Goal: Information Seeking & Learning: Learn about a topic

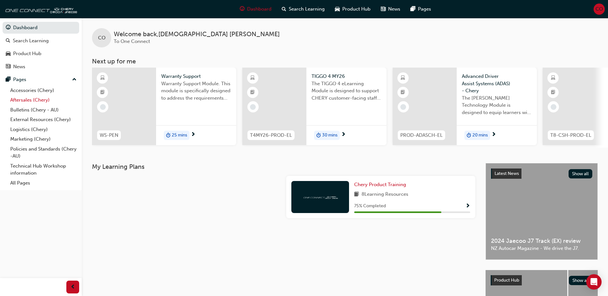
click at [25, 101] on link "Aftersales (Chery)" at bounding box center [43, 100] width 71 height 10
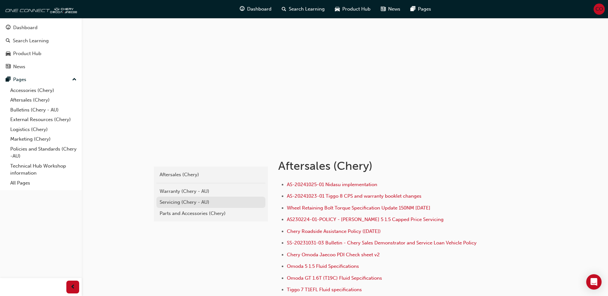
click at [187, 201] on div "Servicing (Chery - AU)" at bounding box center [211, 202] width 103 height 7
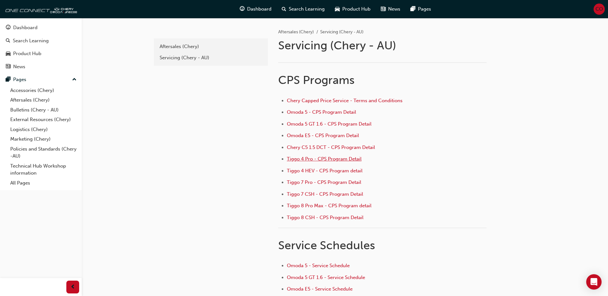
click at [317, 159] on span "Tiggo 4 Pro - CPS Program Detail" at bounding box center [324, 159] width 75 height 6
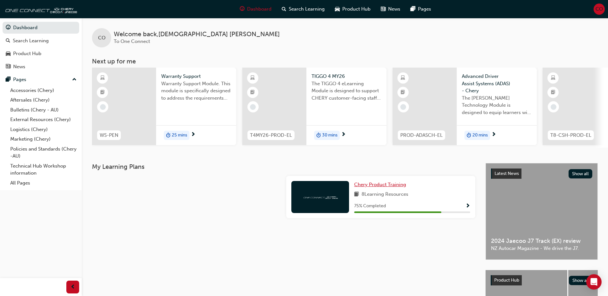
click at [382, 187] on span "Chery Product Training" at bounding box center [380, 185] width 52 height 6
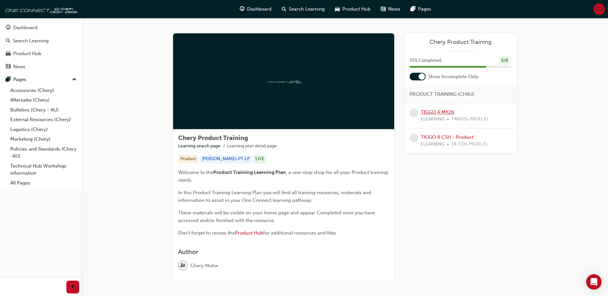
click at [439, 114] on link "TIGGO 4 MY26" at bounding box center [437, 112] width 33 height 6
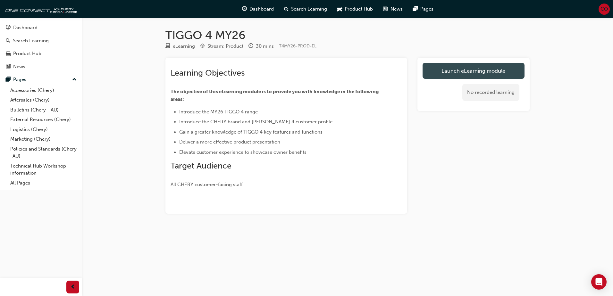
click at [483, 70] on link "Launch eLearning module" at bounding box center [473, 71] width 102 height 16
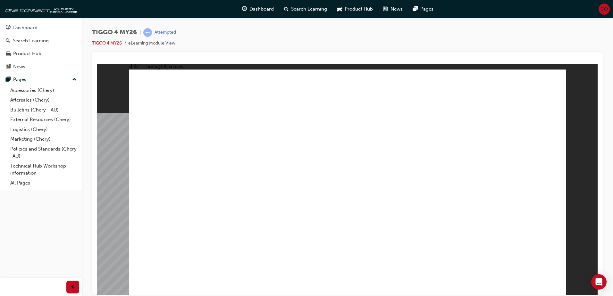
drag, startPoint x: 175, startPoint y: 166, endPoint x: 308, endPoint y: 173, distance: 132.9
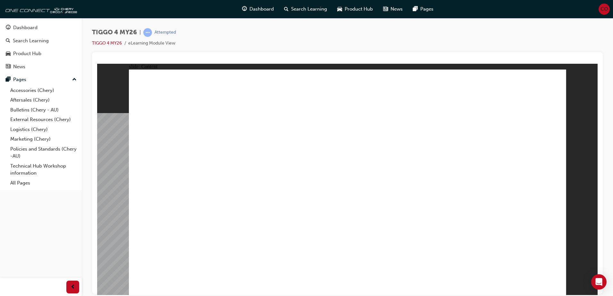
drag, startPoint x: 210, startPoint y: 101, endPoint x: 208, endPoint y: 135, distance: 34.3
drag, startPoint x: 195, startPoint y: 110, endPoint x: 257, endPoint y: 108, distance: 62.5
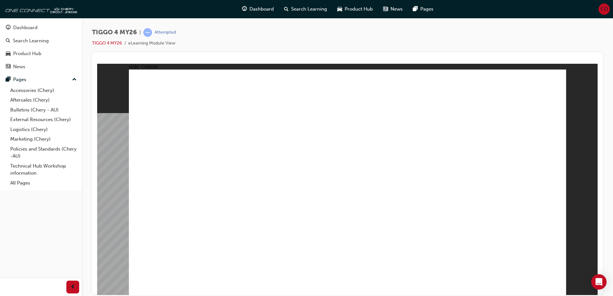
drag, startPoint x: 192, startPoint y: 198, endPoint x: 272, endPoint y: 203, distance: 80.0
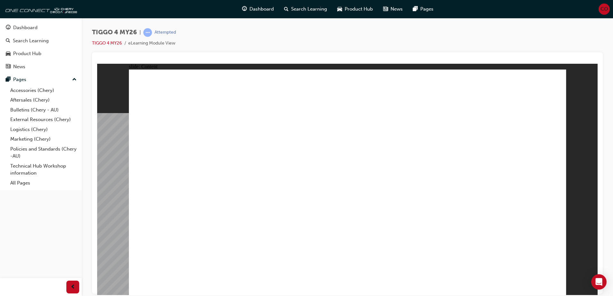
click at [603, 283] on div "Open Intercom Messenger" at bounding box center [598, 282] width 17 height 17
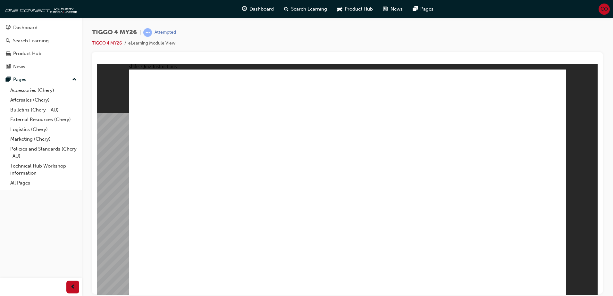
radio input "true"
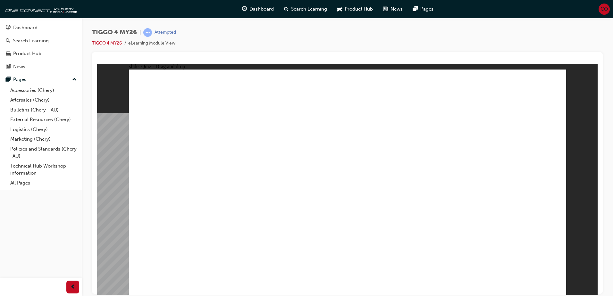
drag, startPoint x: 171, startPoint y: 147, endPoint x: 345, endPoint y: 237, distance: 195.6
drag, startPoint x: 344, startPoint y: 147, endPoint x: 432, endPoint y: 237, distance: 126.0
drag, startPoint x: 434, startPoint y: 146, endPoint x: 180, endPoint y: 234, distance: 268.5
drag, startPoint x: 513, startPoint y: 148, endPoint x: 516, endPoint y: 239, distance: 91.4
drag, startPoint x: 252, startPoint y: 141, endPoint x: 253, endPoint y: 231, distance: 89.4
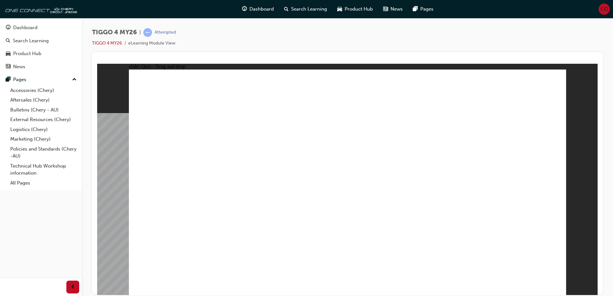
radio input "true"
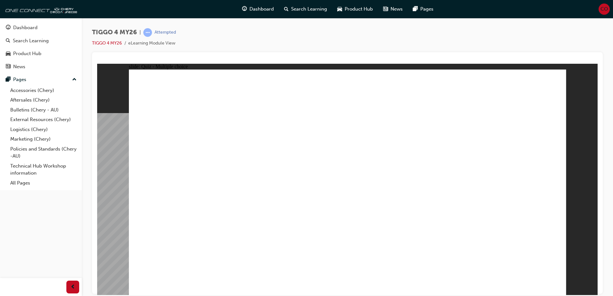
radio input "true"
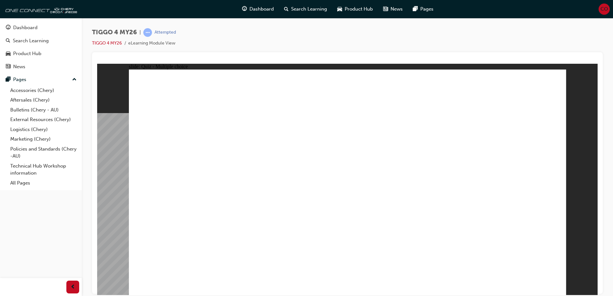
drag, startPoint x: 186, startPoint y: 162, endPoint x: 394, endPoint y: 131, distance: 210.0
drag, startPoint x: 258, startPoint y: 208, endPoint x: 480, endPoint y: 130, distance: 235.2
drag, startPoint x: 174, startPoint y: 234, endPoint x: 484, endPoint y: 150, distance: 321.5
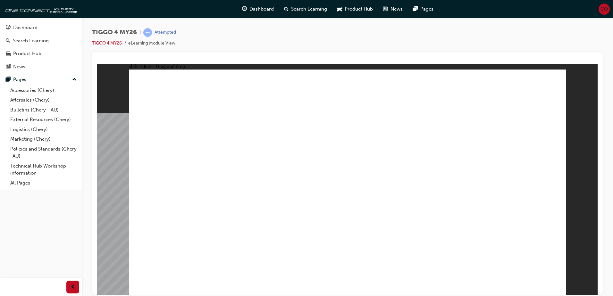
drag, startPoint x: 279, startPoint y: 160, endPoint x: 499, endPoint y: 160, distance: 220.1
drag, startPoint x: 178, startPoint y: 185, endPoint x: 384, endPoint y: 143, distance: 210.8
drag, startPoint x: 193, startPoint y: 202, endPoint x: 404, endPoint y: 156, distance: 215.6
drag, startPoint x: 261, startPoint y: 184, endPoint x: 383, endPoint y: 181, distance: 122.1
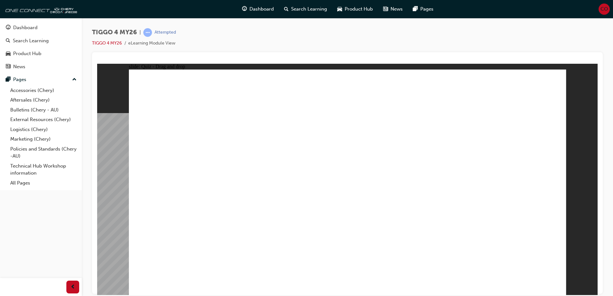
radio input "true"
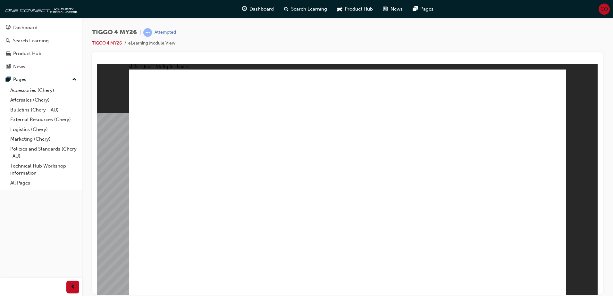
radio input "true"
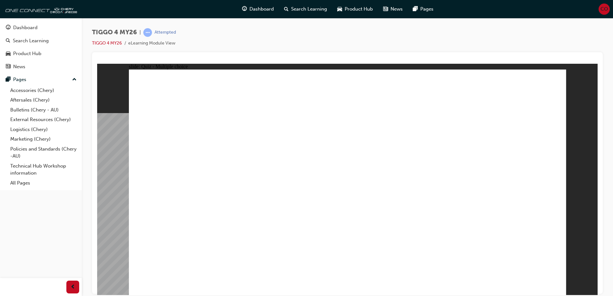
radio input "true"
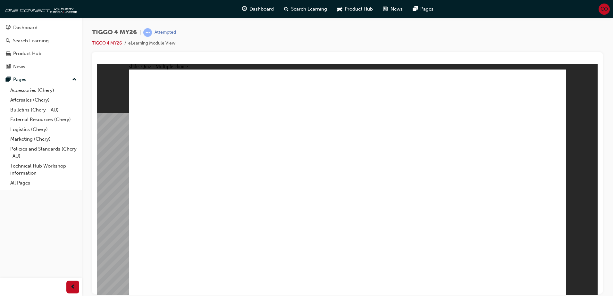
radio input "true"
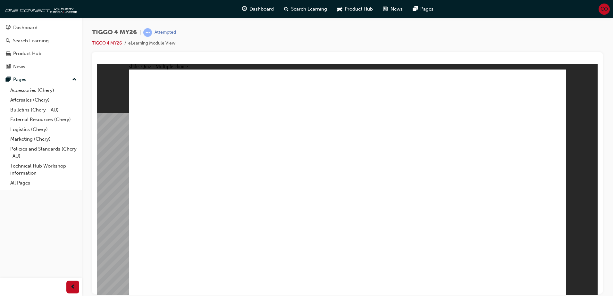
radio input "true"
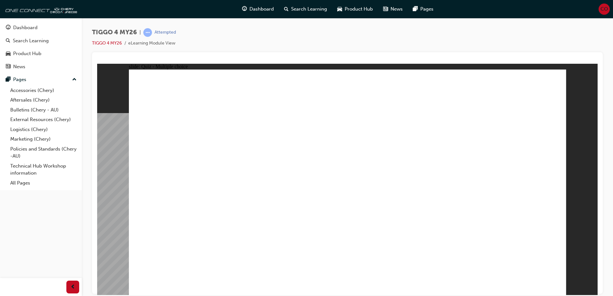
drag, startPoint x: 174, startPoint y: 146, endPoint x: 346, endPoint y: 236, distance: 193.9
drag, startPoint x: 254, startPoint y: 143, endPoint x: 256, endPoint y: 234, distance: 90.7
drag, startPoint x: 412, startPoint y: 148, endPoint x: 159, endPoint y: 237, distance: 268.1
drag, startPoint x: 353, startPoint y: 144, endPoint x: 439, endPoint y: 234, distance: 124.9
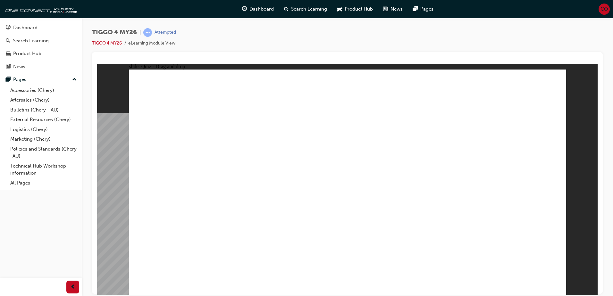
drag, startPoint x: 516, startPoint y: 142, endPoint x: 519, endPoint y: 234, distance: 91.7
radio input "true"
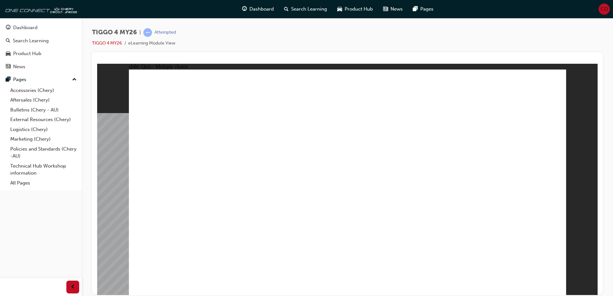
radio input "true"
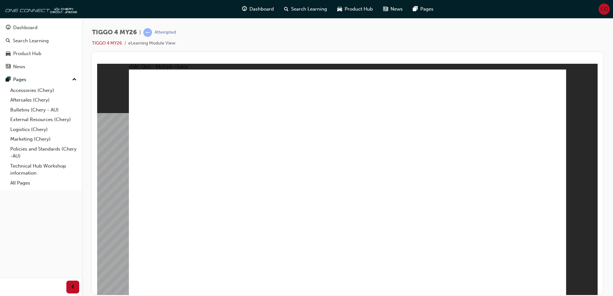
drag, startPoint x: 181, startPoint y: 161, endPoint x: 389, endPoint y: 127, distance: 210.8
drag, startPoint x: 182, startPoint y: 185, endPoint x: 495, endPoint y: 129, distance: 317.3
drag, startPoint x: 252, startPoint y: 212, endPoint x: 472, endPoint y: 152, distance: 228.0
drag, startPoint x: 183, startPoint y: 230, endPoint x: 497, endPoint y: 162, distance: 321.9
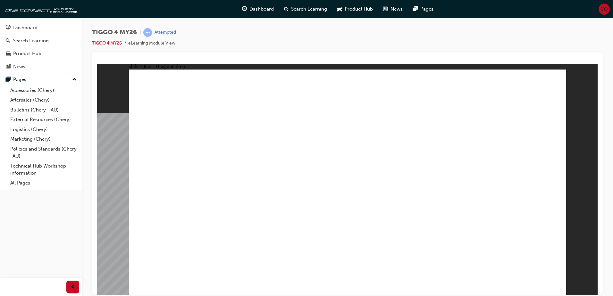
drag, startPoint x: 288, startPoint y: 161, endPoint x: 404, endPoint y: 145, distance: 116.5
drag, startPoint x: 178, startPoint y: 205, endPoint x: 387, endPoint y: 162, distance: 213.7
drag, startPoint x: 292, startPoint y: 183, endPoint x: 510, endPoint y: 181, distance: 218.2
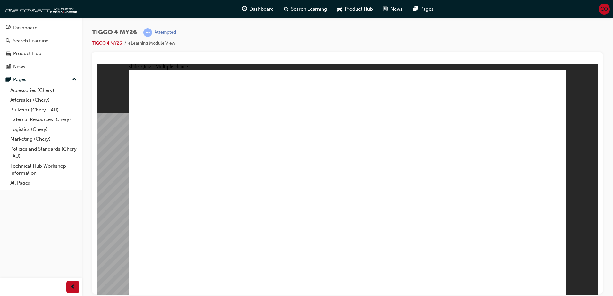
radio input "true"
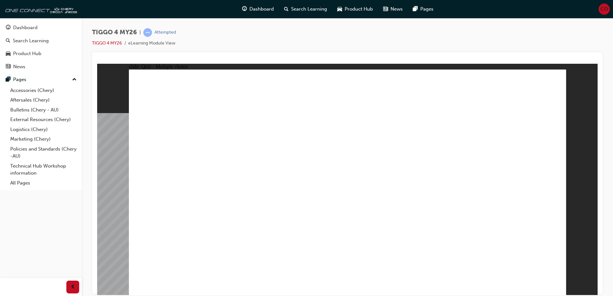
radio input "true"
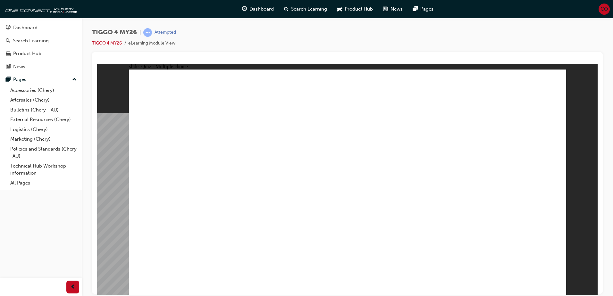
radio input "true"
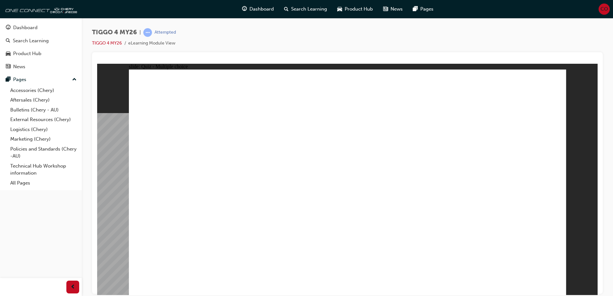
radio input "true"
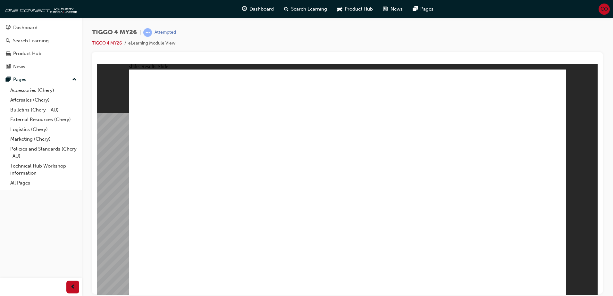
radio input "true"
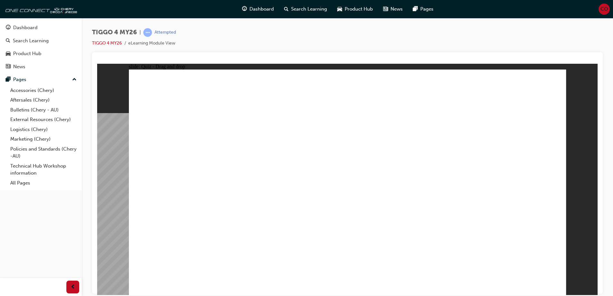
drag, startPoint x: 178, startPoint y: 146, endPoint x: 356, endPoint y: 234, distance: 198.9
drag, startPoint x: 264, startPoint y: 146, endPoint x: 262, endPoint y: 237, distance: 91.0
drag, startPoint x: 401, startPoint y: 158, endPoint x: 159, endPoint y: 236, distance: 254.4
drag, startPoint x: 328, startPoint y: 143, endPoint x: 416, endPoint y: 234, distance: 126.0
drag, startPoint x: 504, startPoint y: 143, endPoint x: 510, endPoint y: 234, distance: 91.2
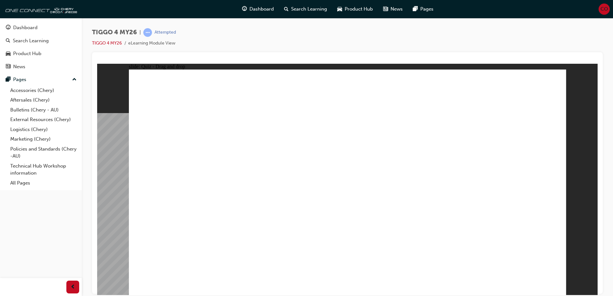
radio input "true"
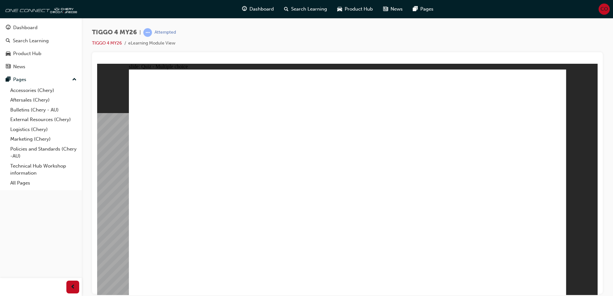
radio input "true"
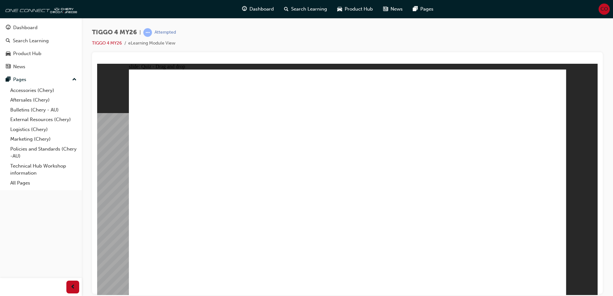
drag, startPoint x: 187, startPoint y: 159, endPoint x: 396, endPoint y: 126, distance: 211.8
drag, startPoint x: 187, startPoint y: 184, endPoint x: 502, endPoint y: 128, distance: 319.9
drag, startPoint x: 177, startPoint y: 208, endPoint x: 384, endPoint y: 148, distance: 215.6
drag, startPoint x: 267, startPoint y: 210, endPoint x: 492, endPoint y: 149, distance: 233.4
drag, startPoint x: 181, startPoint y: 229, endPoint x: 492, endPoint y: 161, distance: 318.3
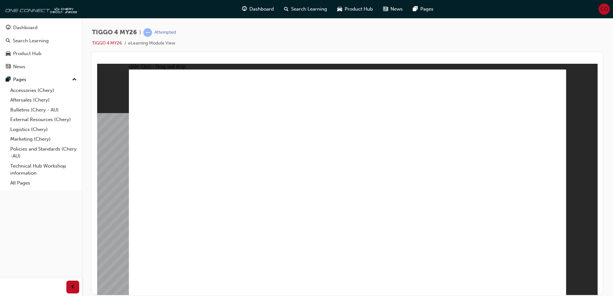
drag, startPoint x: 288, startPoint y: 158, endPoint x: 404, endPoint y: 162, distance: 116.0
drag, startPoint x: 267, startPoint y: 182, endPoint x: 401, endPoint y: 198, distance: 135.5
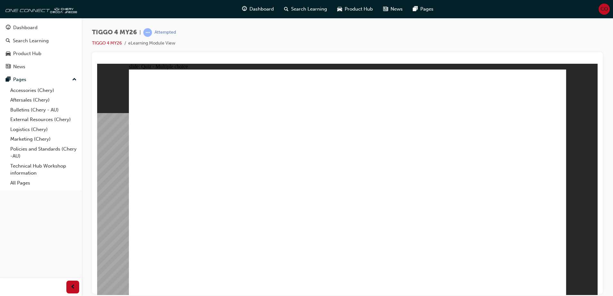
radio input "true"
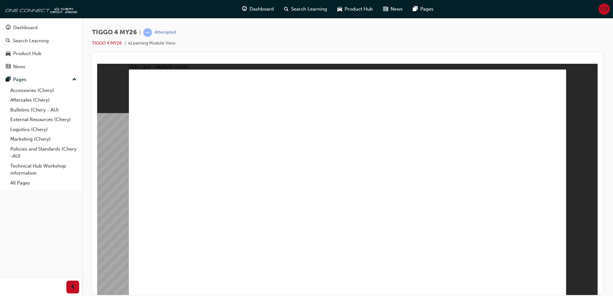
radio input "true"
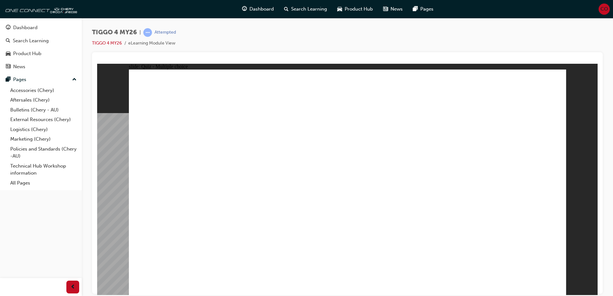
radio input "true"
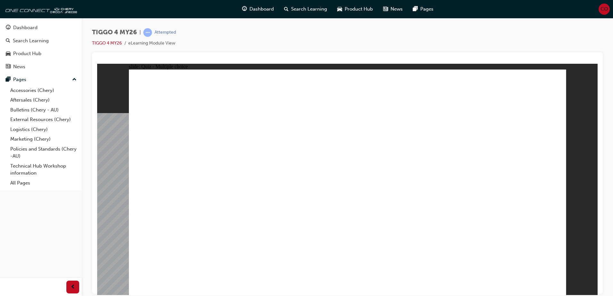
radio input "true"
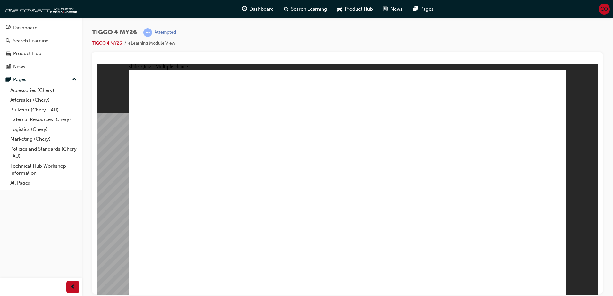
radio input "true"
drag, startPoint x: 172, startPoint y: 145, endPoint x: 344, endPoint y: 231, distance: 192.4
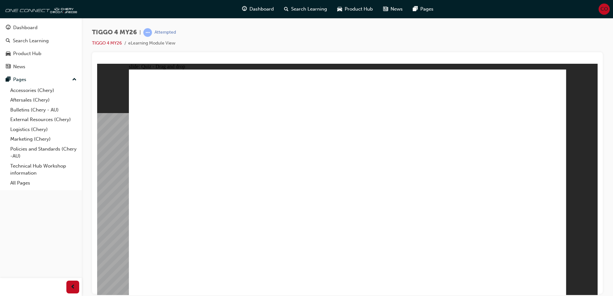
drag, startPoint x: 346, startPoint y: 145, endPoint x: 440, endPoint y: 237, distance: 131.4
drag, startPoint x: 438, startPoint y: 147, endPoint x: 182, endPoint y: 236, distance: 271.1
drag, startPoint x: 252, startPoint y: 144, endPoint x: 254, endPoint y: 236, distance: 93.0
drag, startPoint x: 532, startPoint y: 145, endPoint x: 534, endPoint y: 236, distance: 90.7
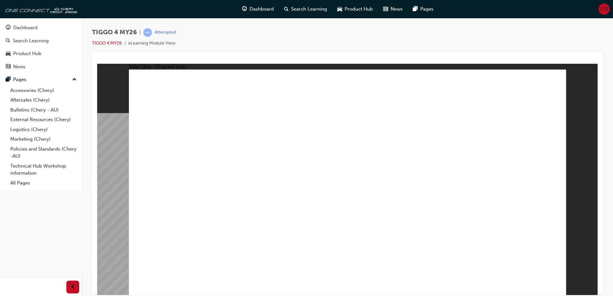
radio input "true"
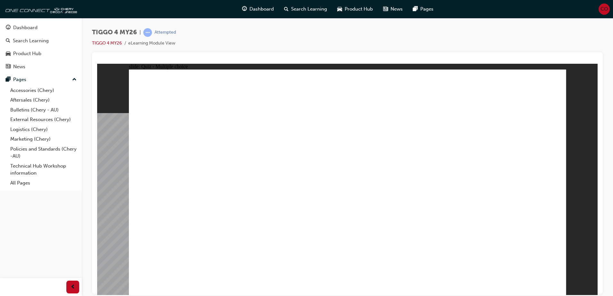
radio input "true"
drag, startPoint x: 190, startPoint y: 163, endPoint x: 396, endPoint y: 129, distance: 209.5
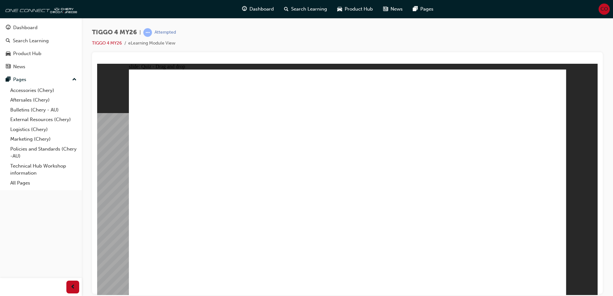
drag, startPoint x: 180, startPoint y: 182, endPoint x: 390, endPoint y: 143, distance: 213.0
drag, startPoint x: 174, startPoint y: 211, endPoint x: 489, endPoint y: 133, distance: 324.4
drag, startPoint x: 187, startPoint y: 229, endPoint x: 500, endPoint y: 146, distance: 323.5
drag, startPoint x: 276, startPoint y: 161, endPoint x: 392, endPoint y: 161, distance: 116.6
drag, startPoint x: 285, startPoint y: 207, endPoint x: 512, endPoint y: 165, distance: 231.1
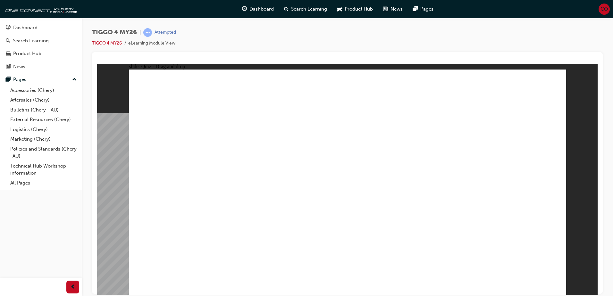
drag, startPoint x: 282, startPoint y: 183, endPoint x: 403, endPoint y: 184, distance: 120.5
radio input "true"
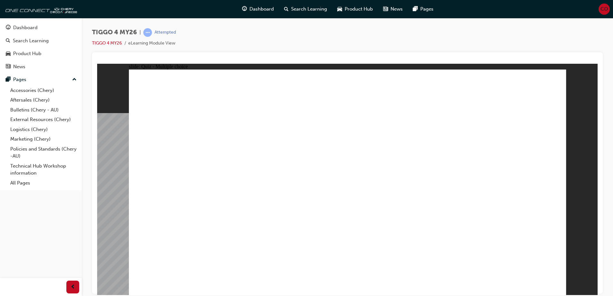
radio input "true"
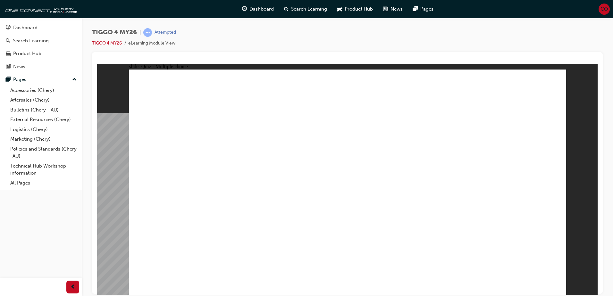
radio input "true"
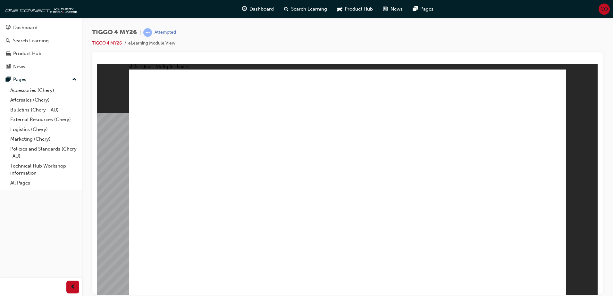
radio input "true"
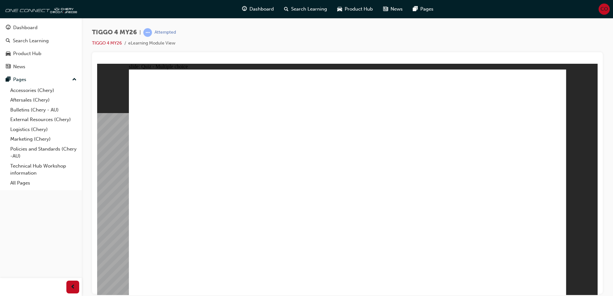
radio input "true"
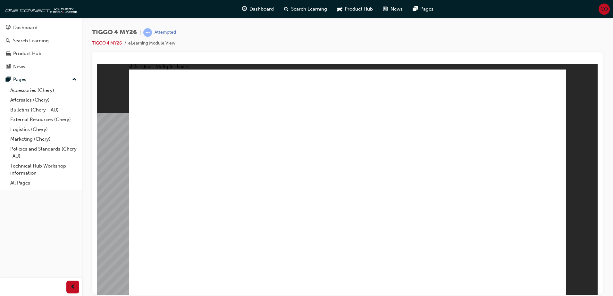
radio input "false"
radio input "true"
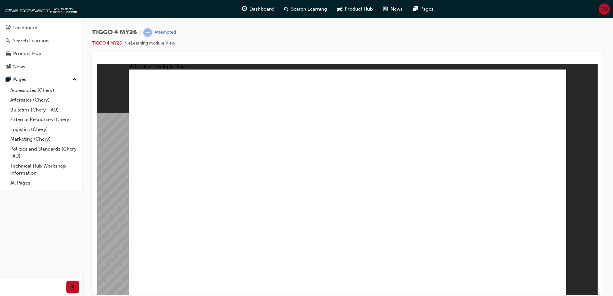
drag, startPoint x: 338, startPoint y: 145, endPoint x: 426, endPoint y: 229, distance: 122.8
drag, startPoint x: 420, startPoint y: 145, endPoint x: 167, endPoint y: 233, distance: 268.0
drag, startPoint x: 169, startPoint y: 143, endPoint x: 346, endPoint y: 236, distance: 199.8
drag, startPoint x: 273, startPoint y: 149, endPoint x: 279, endPoint y: 238, distance: 89.3
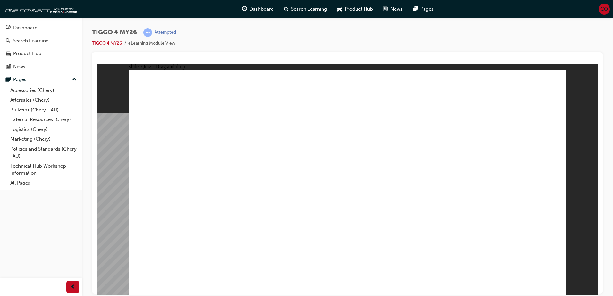
drag, startPoint x: 505, startPoint y: 142, endPoint x: 515, endPoint y: 238, distance: 96.6
radio input "true"
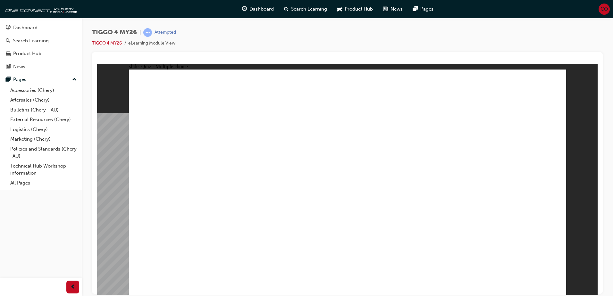
radio input "true"
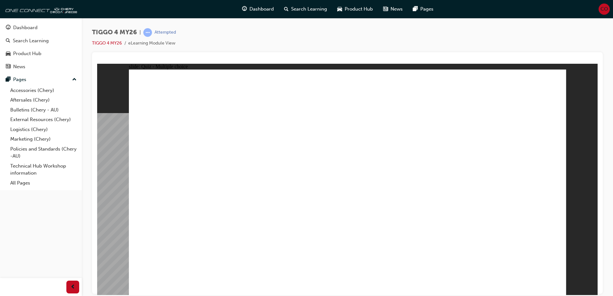
drag, startPoint x: 175, startPoint y: 161, endPoint x: 381, endPoint y: 126, distance: 209.3
drag, startPoint x: 383, startPoint y: 127, endPoint x: 489, endPoint y: 127, distance: 106.4
drag, startPoint x: 500, startPoint y: 125, endPoint x: 399, endPoint y: 126, distance: 100.6
drag, startPoint x: 179, startPoint y: 190, endPoint x: 491, endPoint y: 133, distance: 317.6
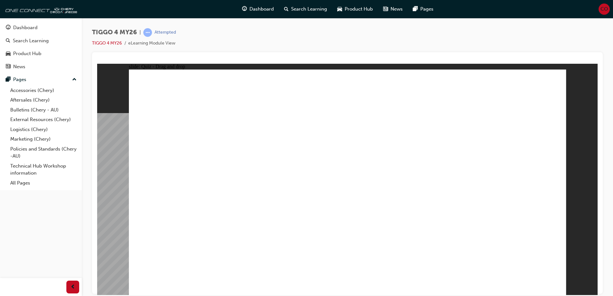
drag, startPoint x: 180, startPoint y: 209, endPoint x: 389, endPoint y: 146, distance: 218.1
drag, startPoint x: 173, startPoint y: 226, endPoint x: 483, endPoint y: 141, distance: 321.3
drag, startPoint x: 263, startPoint y: 184, endPoint x: 481, endPoint y: 163, distance: 218.9
drag, startPoint x: 268, startPoint y: 207, endPoint x: 488, endPoint y: 183, distance: 221.1
drag, startPoint x: 256, startPoint y: 156, endPoint x: 370, endPoint y: 160, distance: 114.1
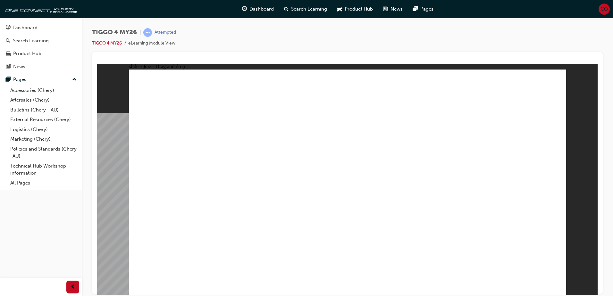
radio input "true"
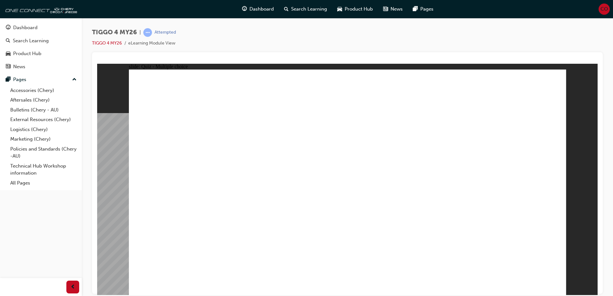
radio input "true"
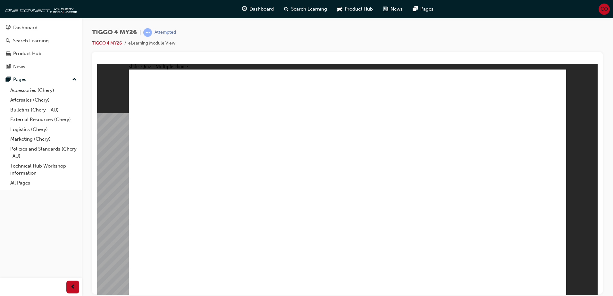
radio input "true"
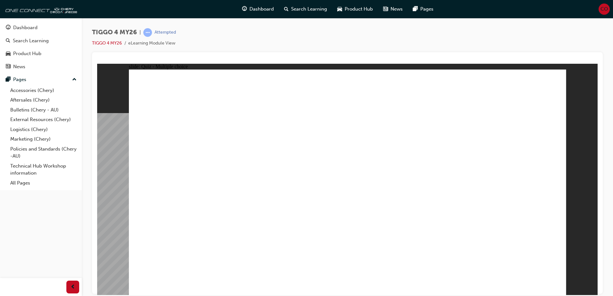
radio input "true"
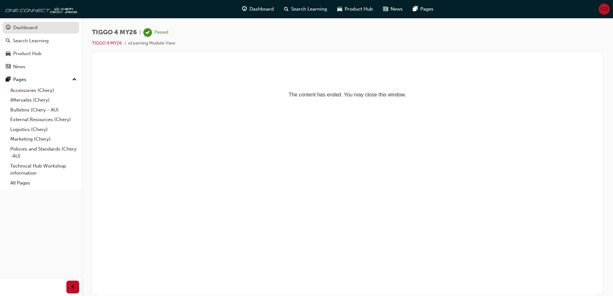
click at [32, 29] on div "Dashboard" at bounding box center [25, 27] width 24 height 7
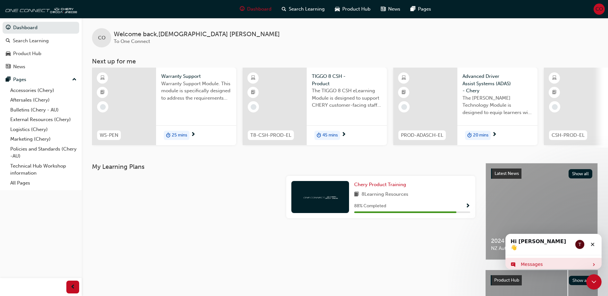
click at [541, 263] on div "Messages" at bounding box center [555, 264] width 68 height 7
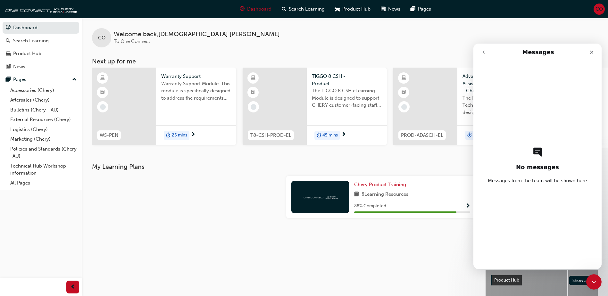
click at [480, 51] on button "go back" at bounding box center [483, 52] width 12 height 12
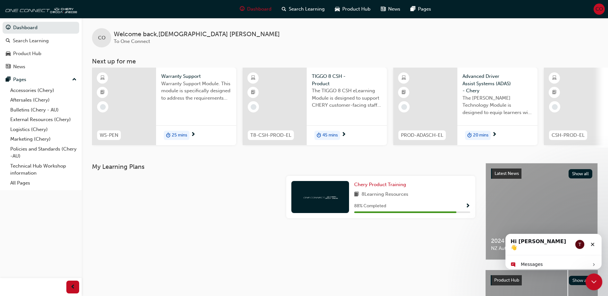
click at [594, 282] on icon "Close Intercom Messenger" at bounding box center [593, 281] width 8 height 8
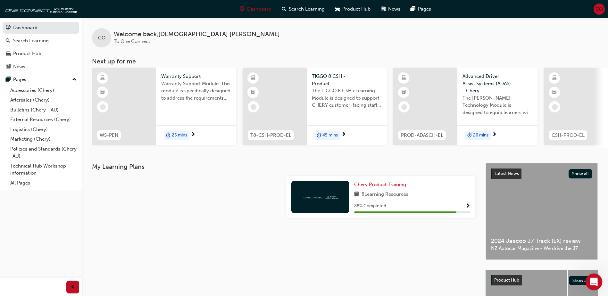
click at [596, 280] on icon "Open Intercom Messenger" at bounding box center [593, 281] width 11 height 11
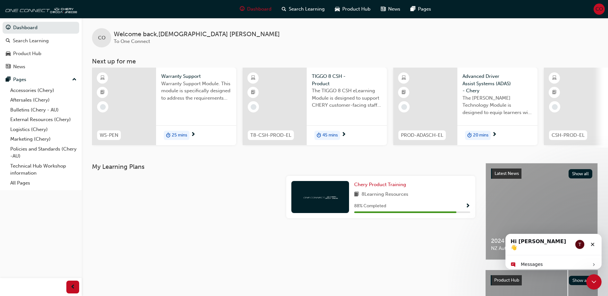
click at [575, 244] on div "T" at bounding box center [579, 244] width 10 height 10
click at [539, 263] on div "Messages" at bounding box center [553, 264] width 96 height 13
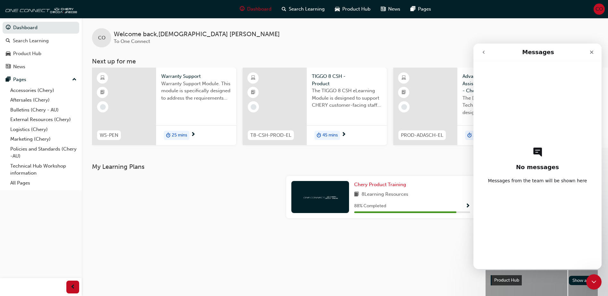
click at [486, 54] on button "go back" at bounding box center [483, 52] width 12 height 12
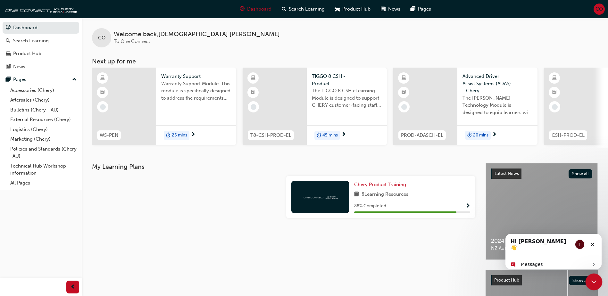
click at [591, 280] on icon "Close Intercom Messenger" at bounding box center [593, 281] width 8 height 8
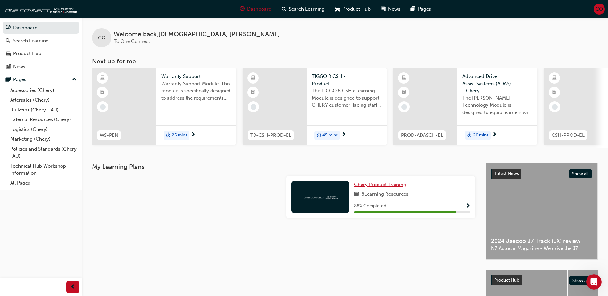
click at [398, 185] on span "Chery Product Training" at bounding box center [380, 185] width 52 height 6
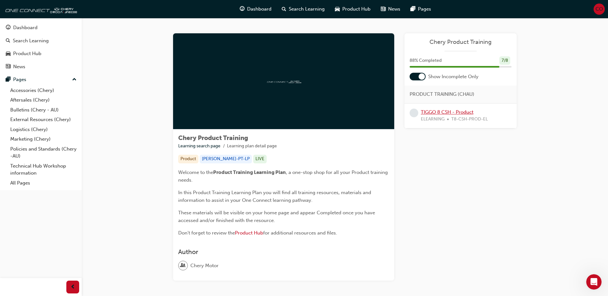
click at [459, 112] on link "TIGGO 8 CSH - Product" at bounding box center [447, 112] width 53 height 6
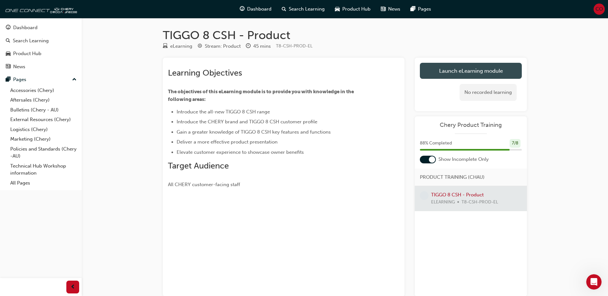
click at [476, 72] on link "Launch eLearning module" at bounding box center [471, 71] width 102 height 16
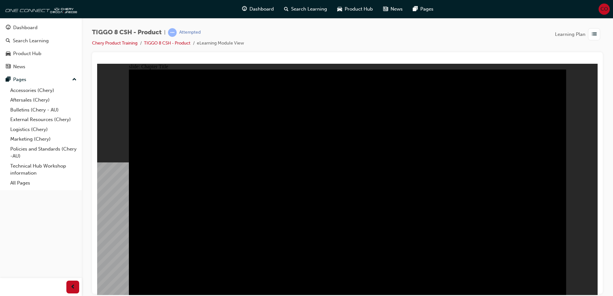
type input "23"
drag, startPoint x: 154, startPoint y: 94, endPoint x: 247, endPoint y: 96, distance: 93.3
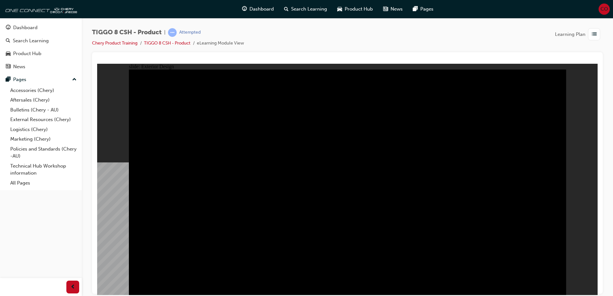
drag, startPoint x: 219, startPoint y: 98, endPoint x: 150, endPoint y: 100, distance: 69.5
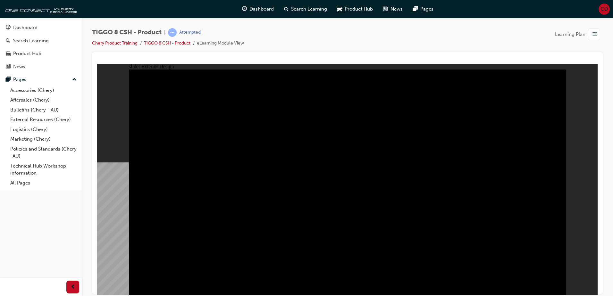
drag, startPoint x: 176, startPoint y: 213, endPoint x: 190, endPoint y: 233, distance: 23.9
drag, startPoint x: 191, startPoint y: 236, endPoint x: 202, endPoint y: 254, distance: 21.0
type input "13.04"
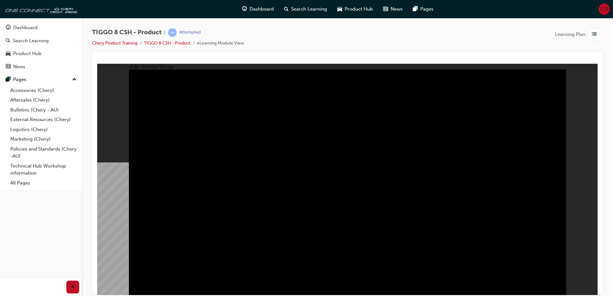
drag, startPoint x: 150, startPoint y: 96, endPoint x: 189, endPoint y: 96, distance: 38.8
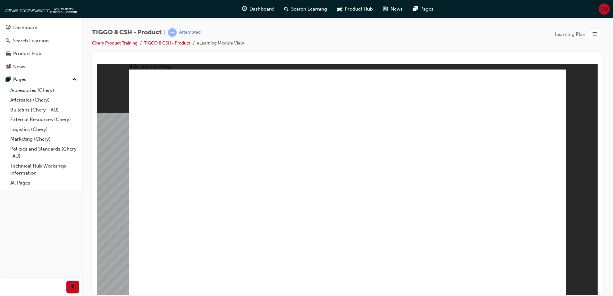
drag, startPoint x: 359, startPoint y: 190, endPoint x: 401, endPoint y: 191, distance: 42.3
